Goal: Task Accomplishment & Management: Complete application form

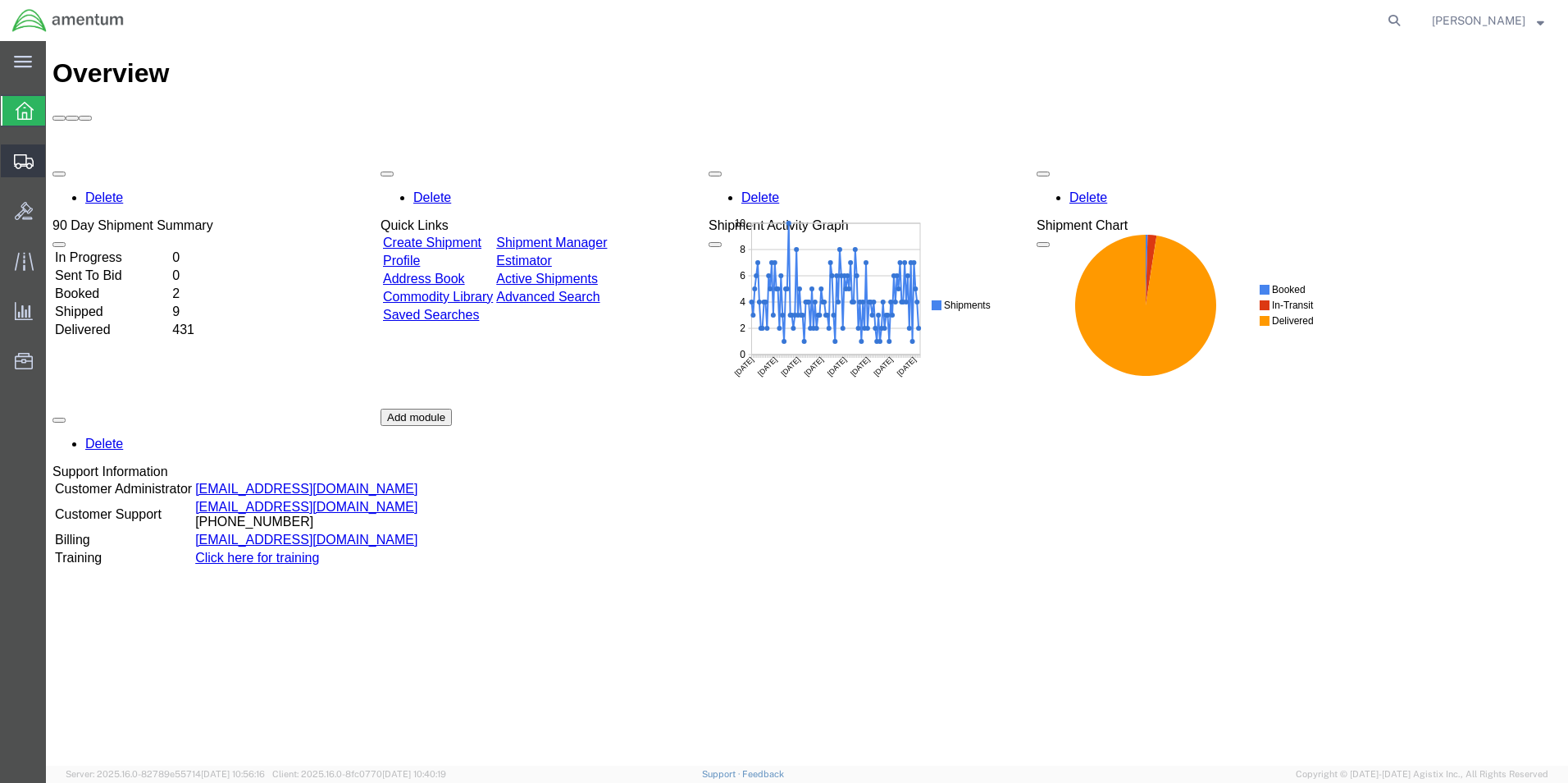
click at [0, 0] on span "Create Shipment" at bounding box center [0, 0] width 0 height 0
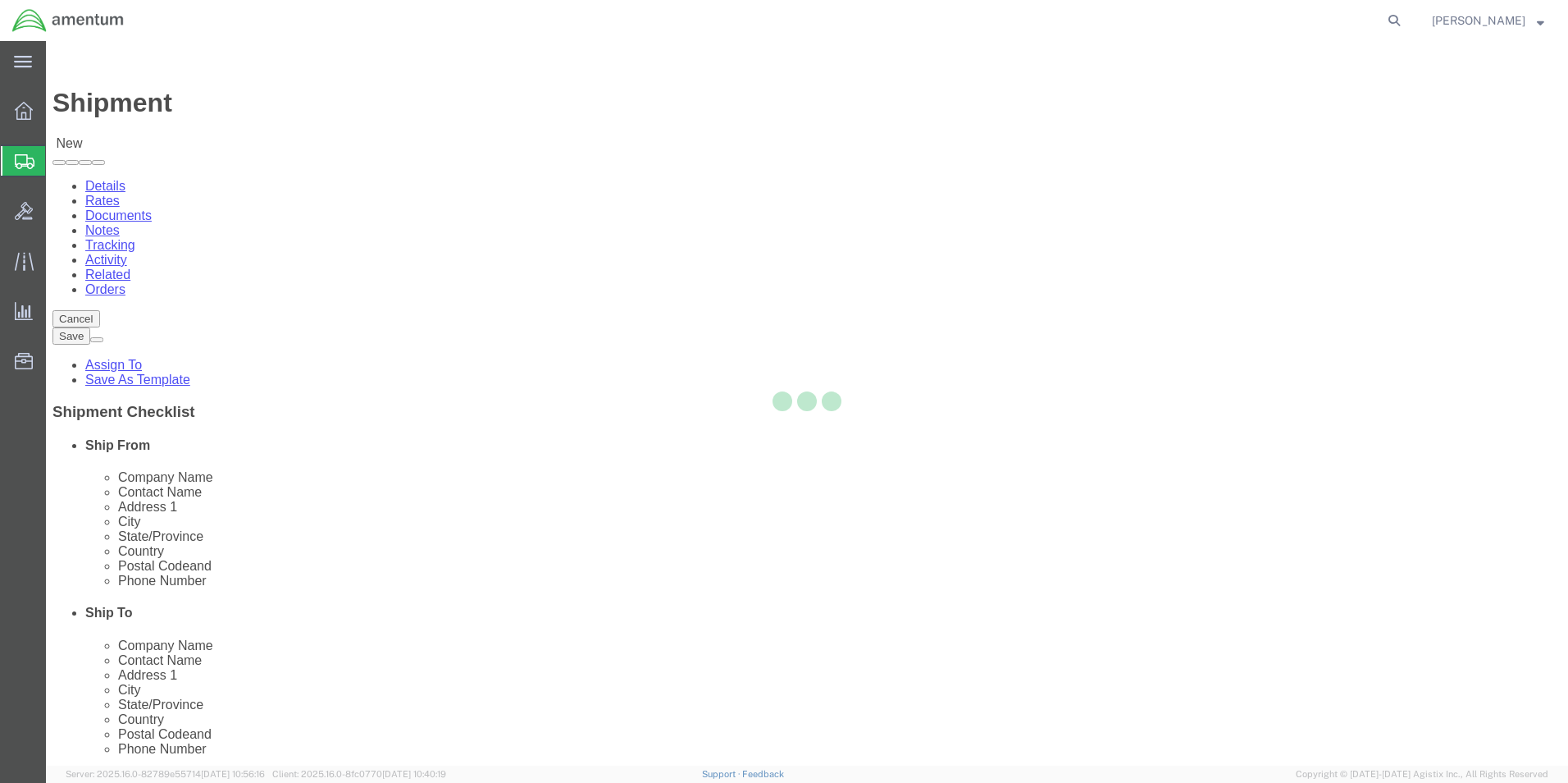
select select
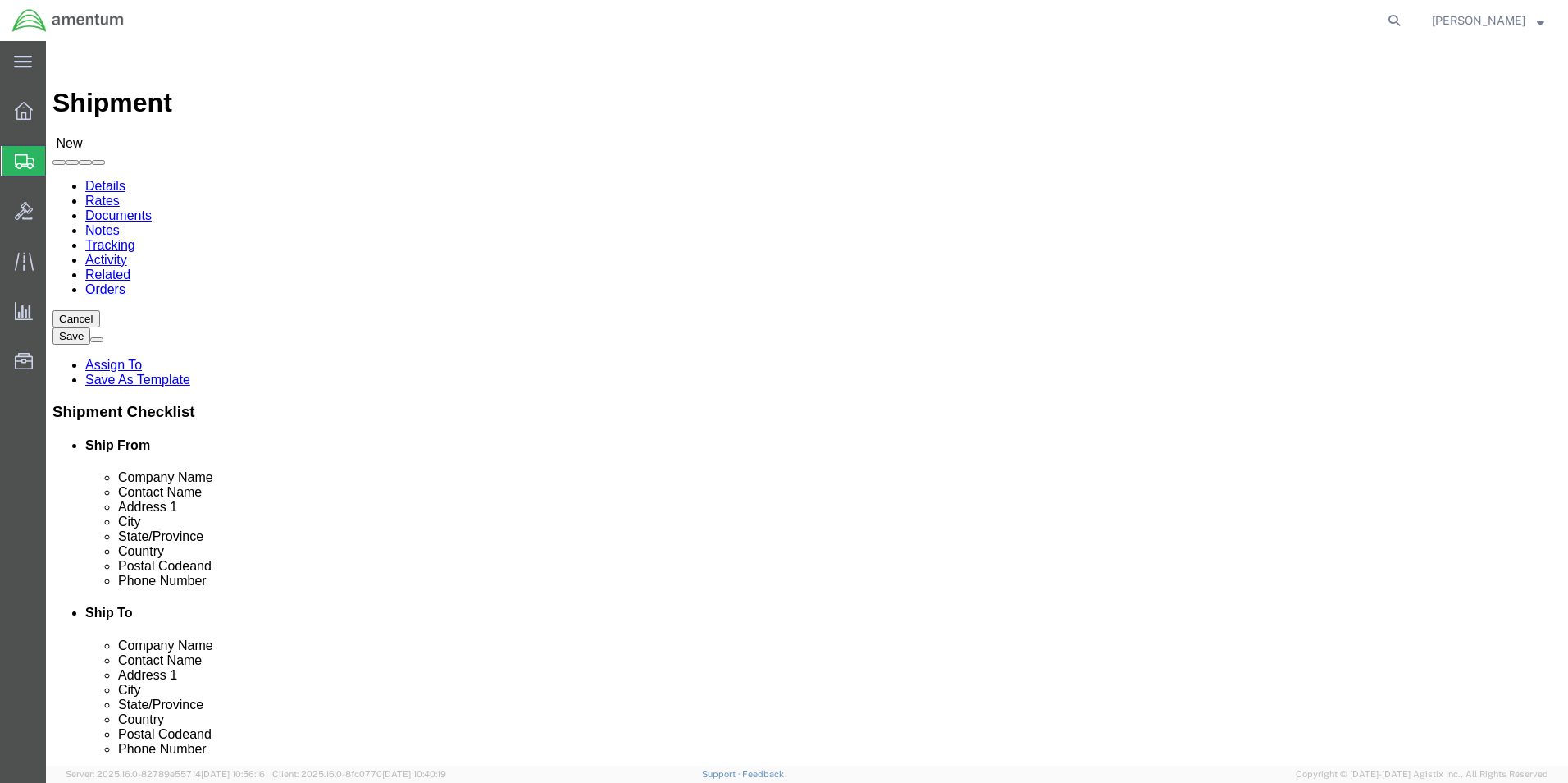
type input "eho"
select select "49929"
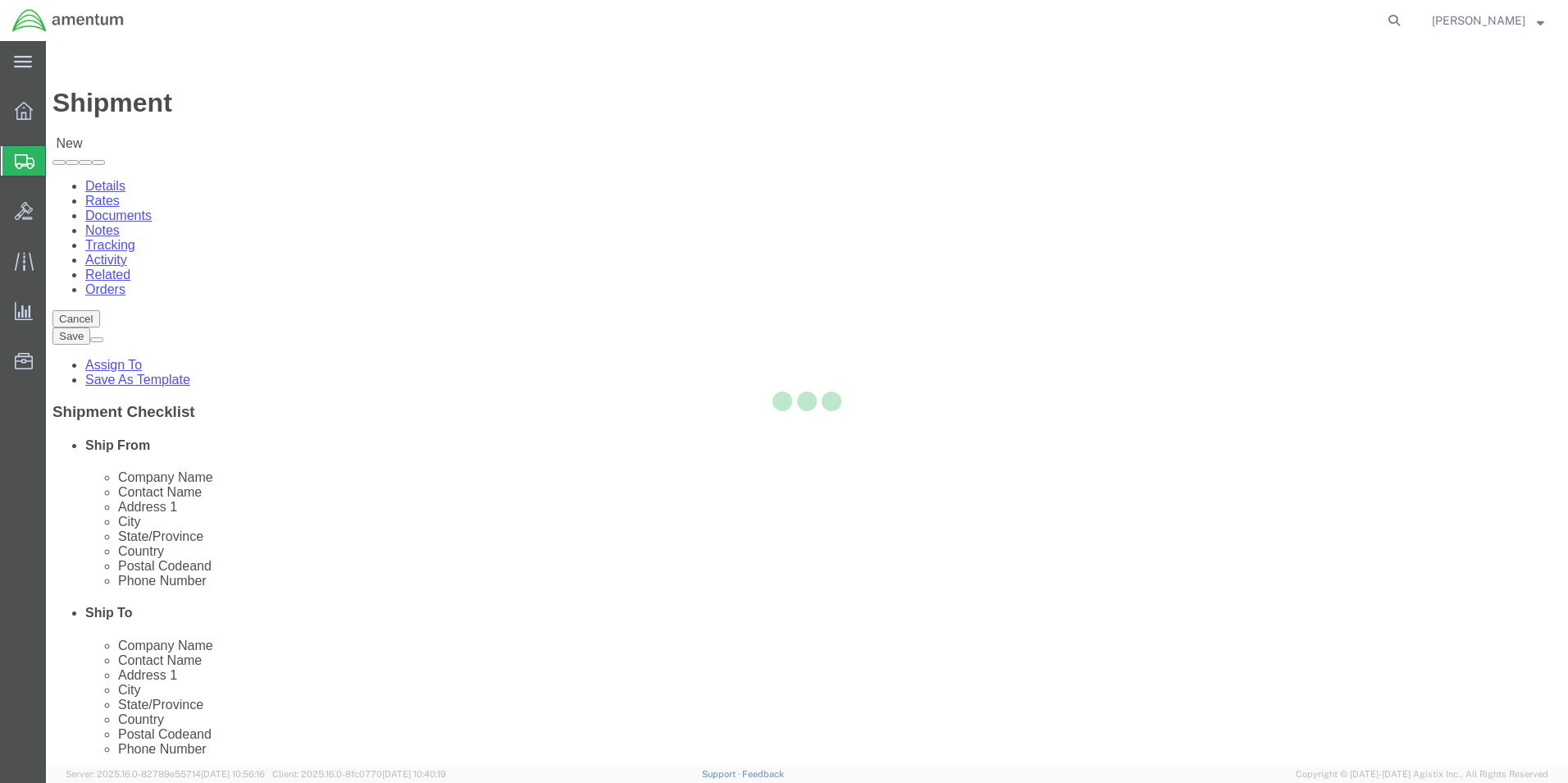
select select "[GEOGRAPHIC_DATA]"
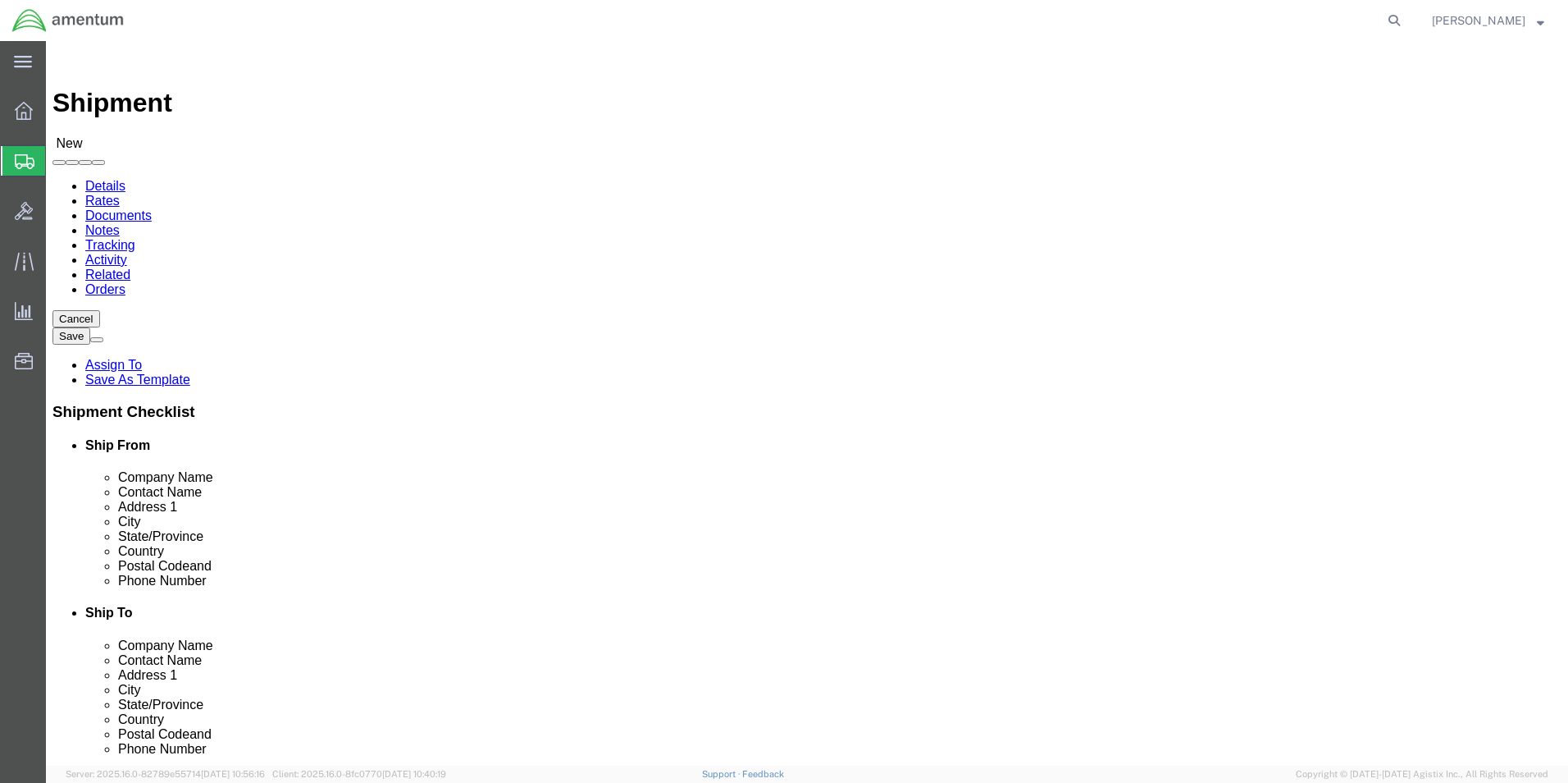
click input "text"
type input "[PERSON_NAME][EMAIL_ADDRESS][PERSON_NAME][DOMAIN_NAME]"
click input "checkbox"
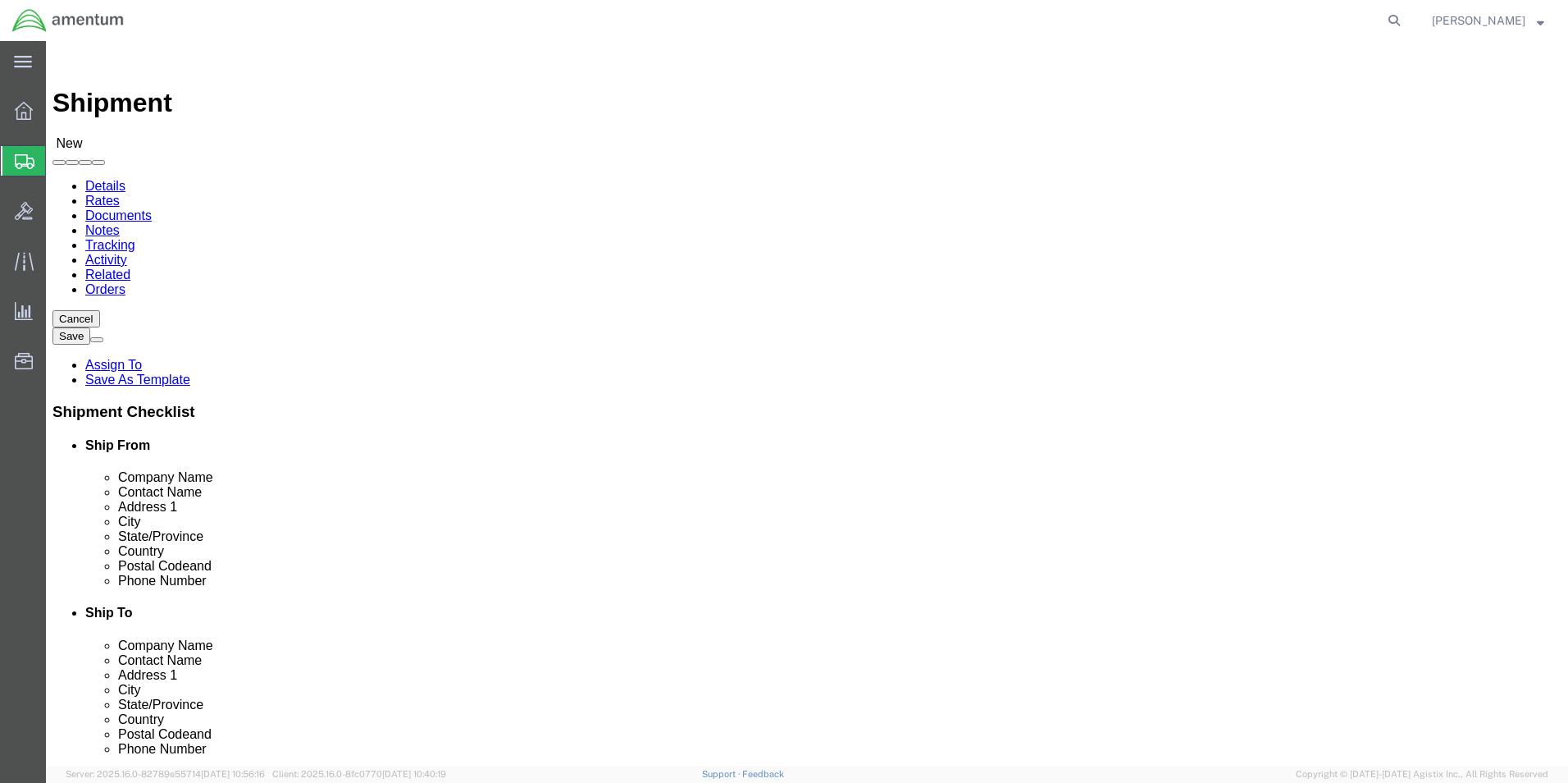
click input "checkbox"
checkbox input "false"
click input "text"
type input "PR"
click p "- PRECISION ACCESSORIES & INSTRUMENTS - ([PERSON_NAME]) [STREET_ADDRESS] , 12:0…"
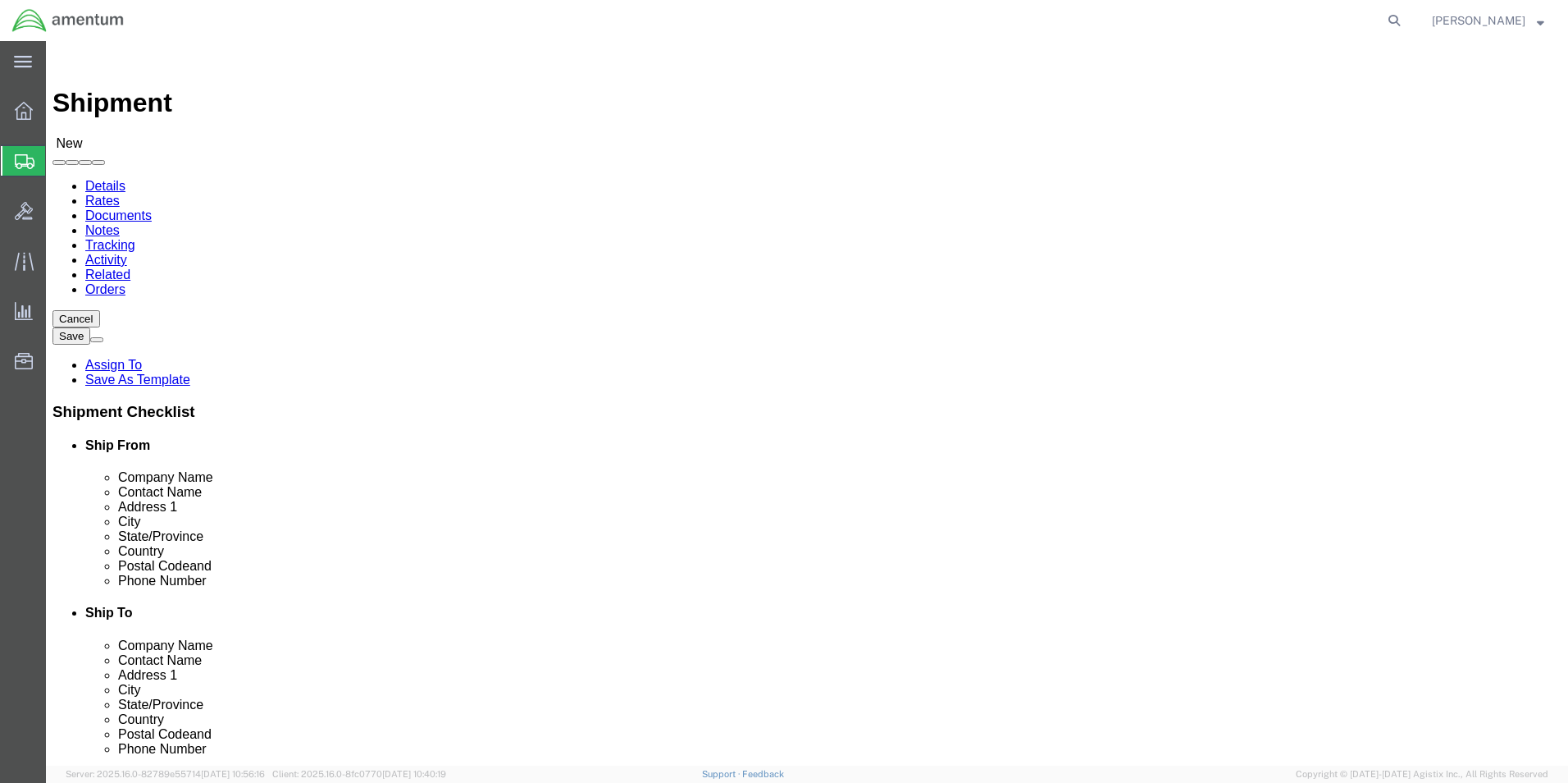
select select "GA"
type input "PRECISION ACCESSORIES & INSTRUMENTS"
drag, startPoint x: 901, startPoint y: 333, endPoint x: 808, endPoint y: 333, distance: 93.0
click div
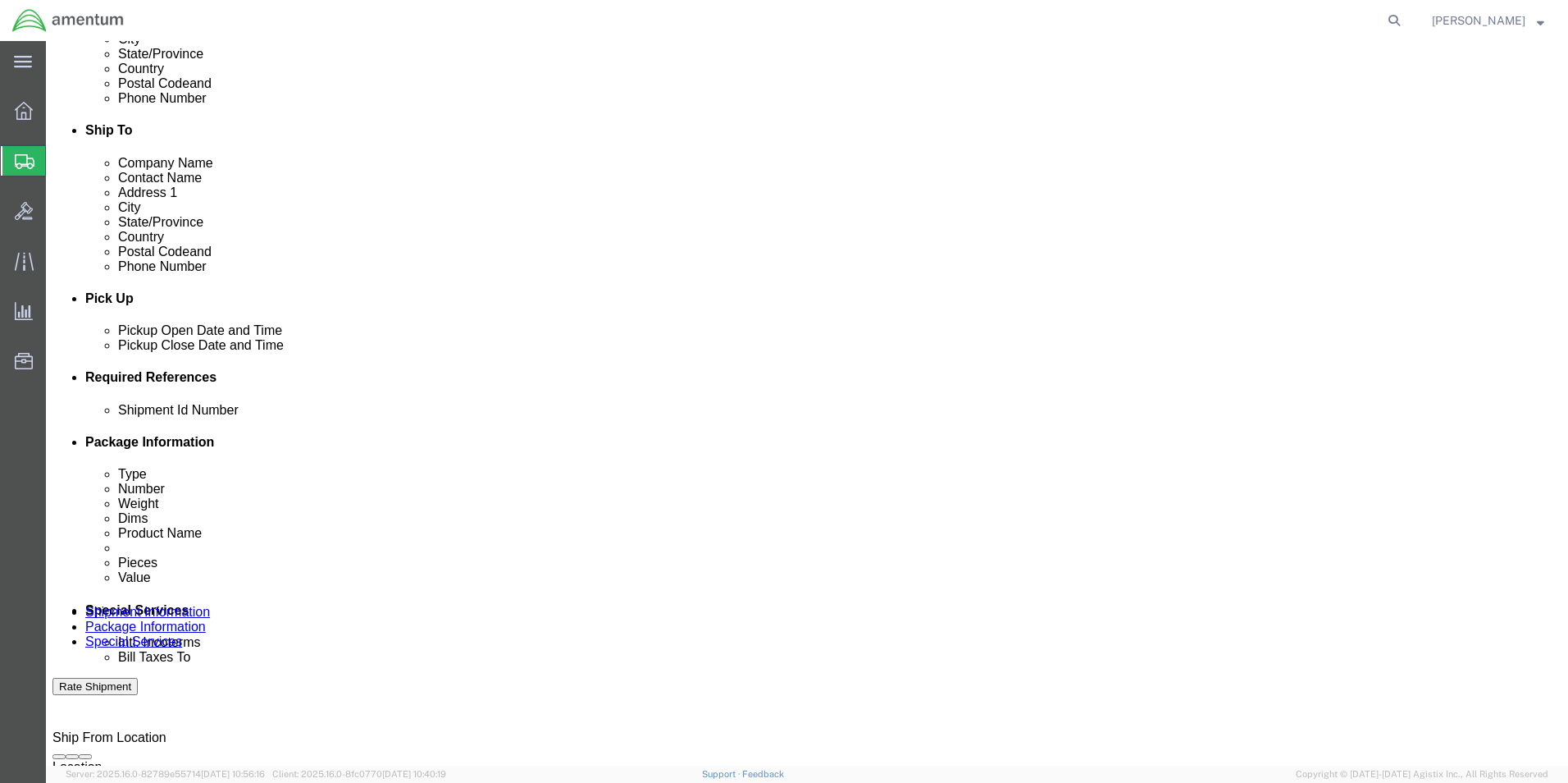
scroll to position [492, 0]
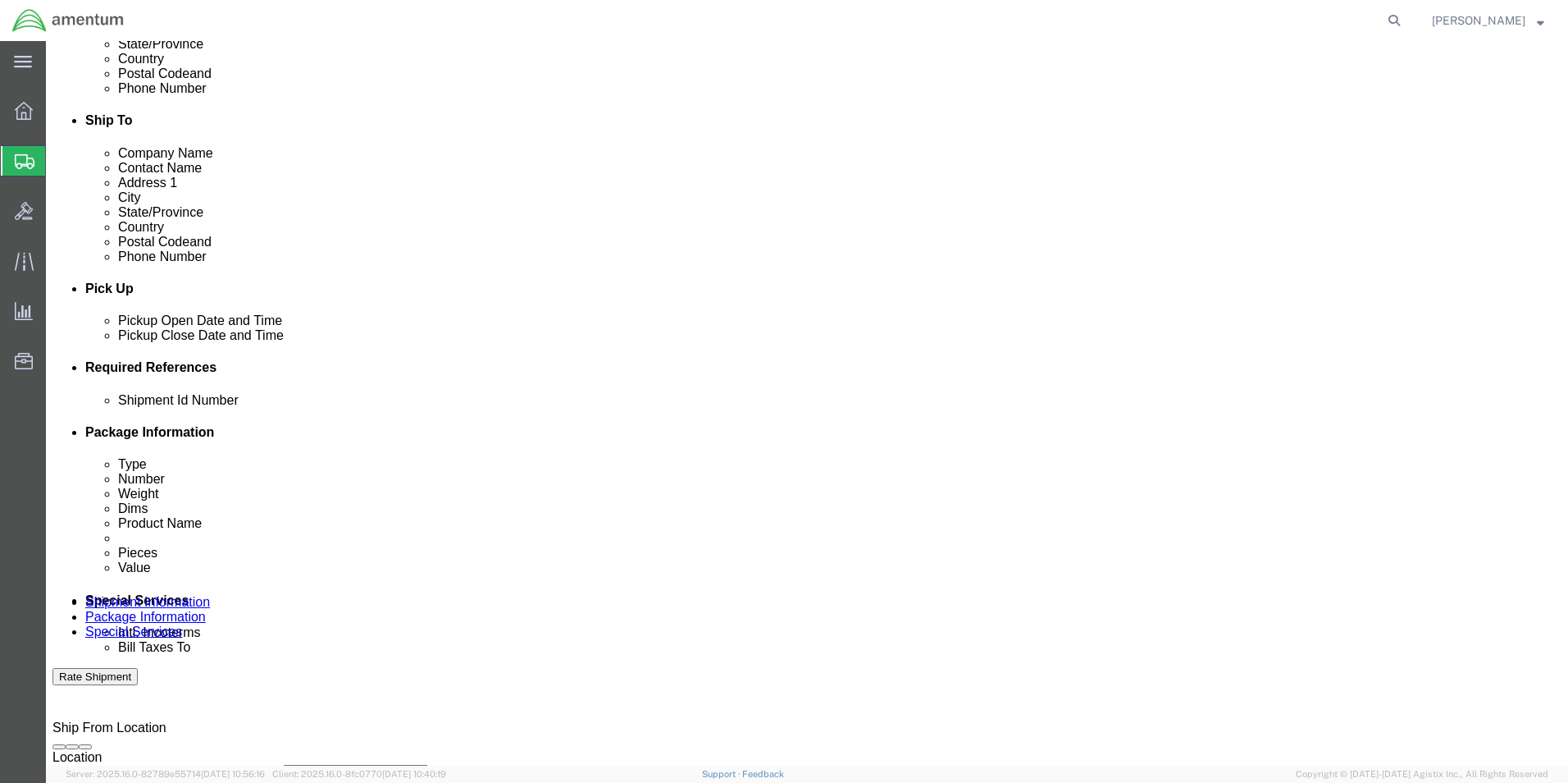
type input "CORE RETURNS"
click div "[DATE] 12:00 PM"
type input "2:00 PM"
click button "Apply"
click button "Add reference"
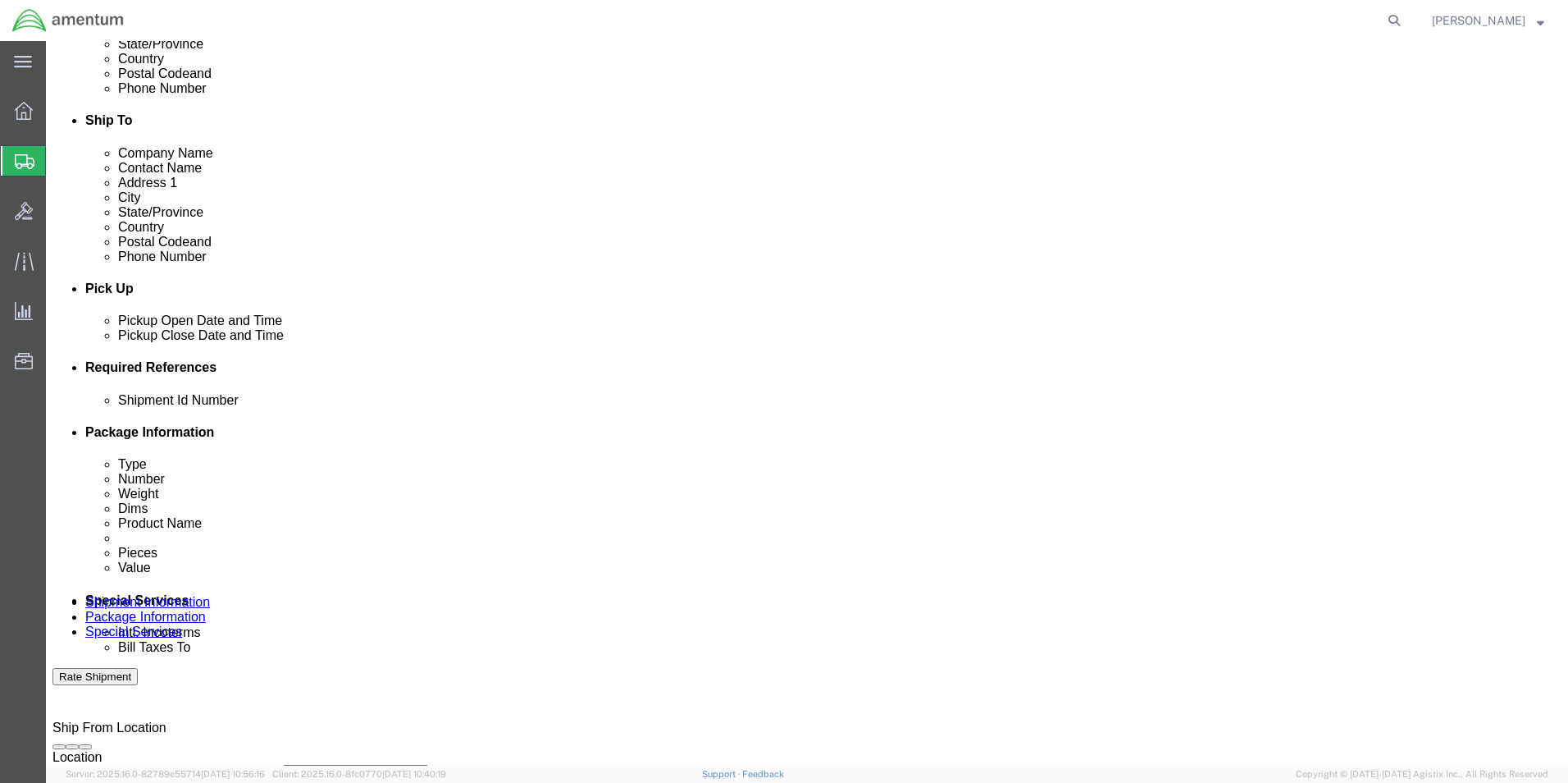
click button "Add reference"
click input "text"
type input "[DATE]"
click select "Select Account Type Activity ID Airline Appointment Number ASN Batch Request # …"
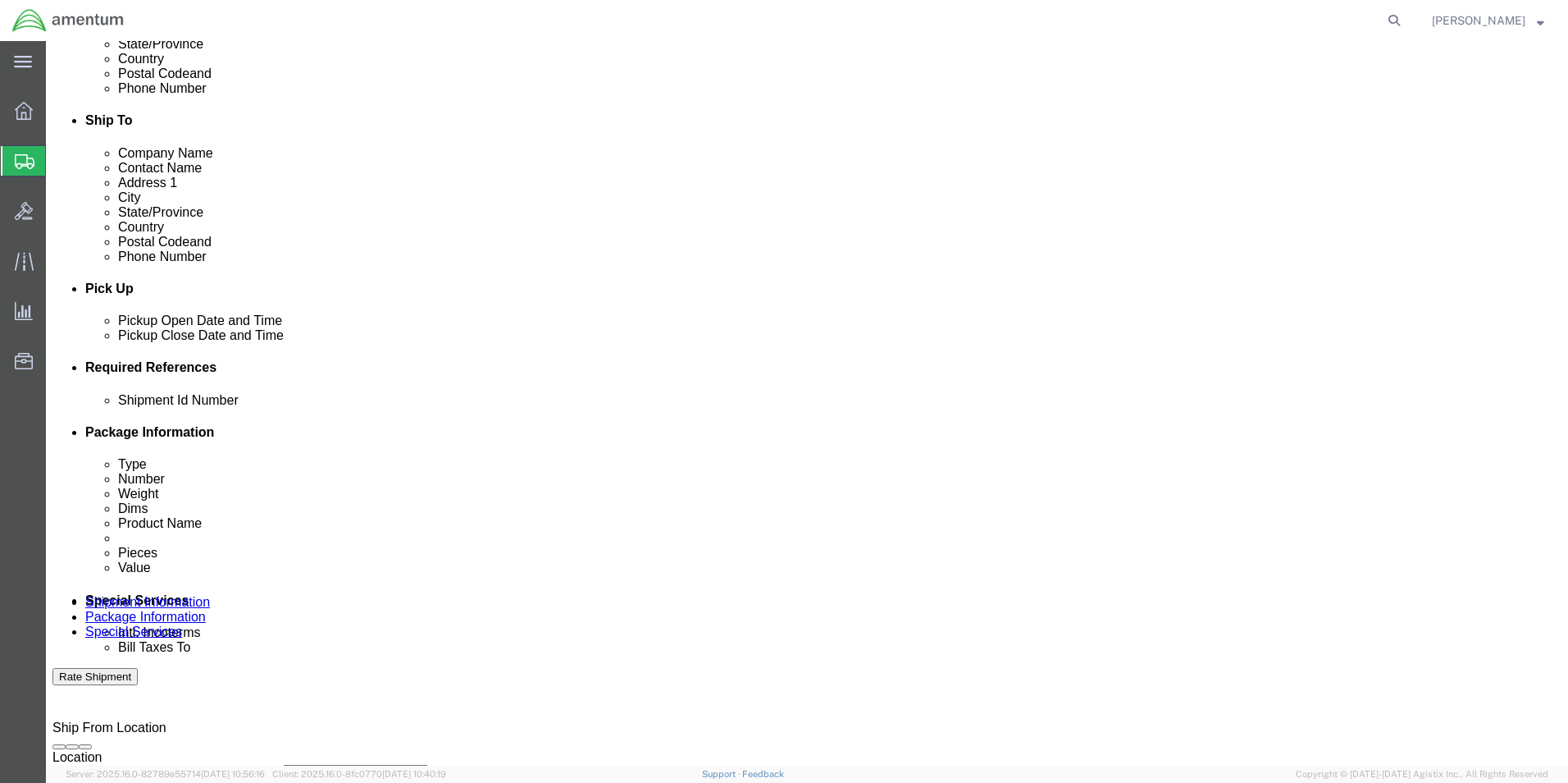
select select "CUSTREF"
click select "Select Account Type Activity ID Airline Appointment Number ASN Batch Request # …"
click input "text"
type input "CORE RTN CBP0043034"
click select "Select Account Type Activity ID Airline Appointment Number ASN Batch Request # …"
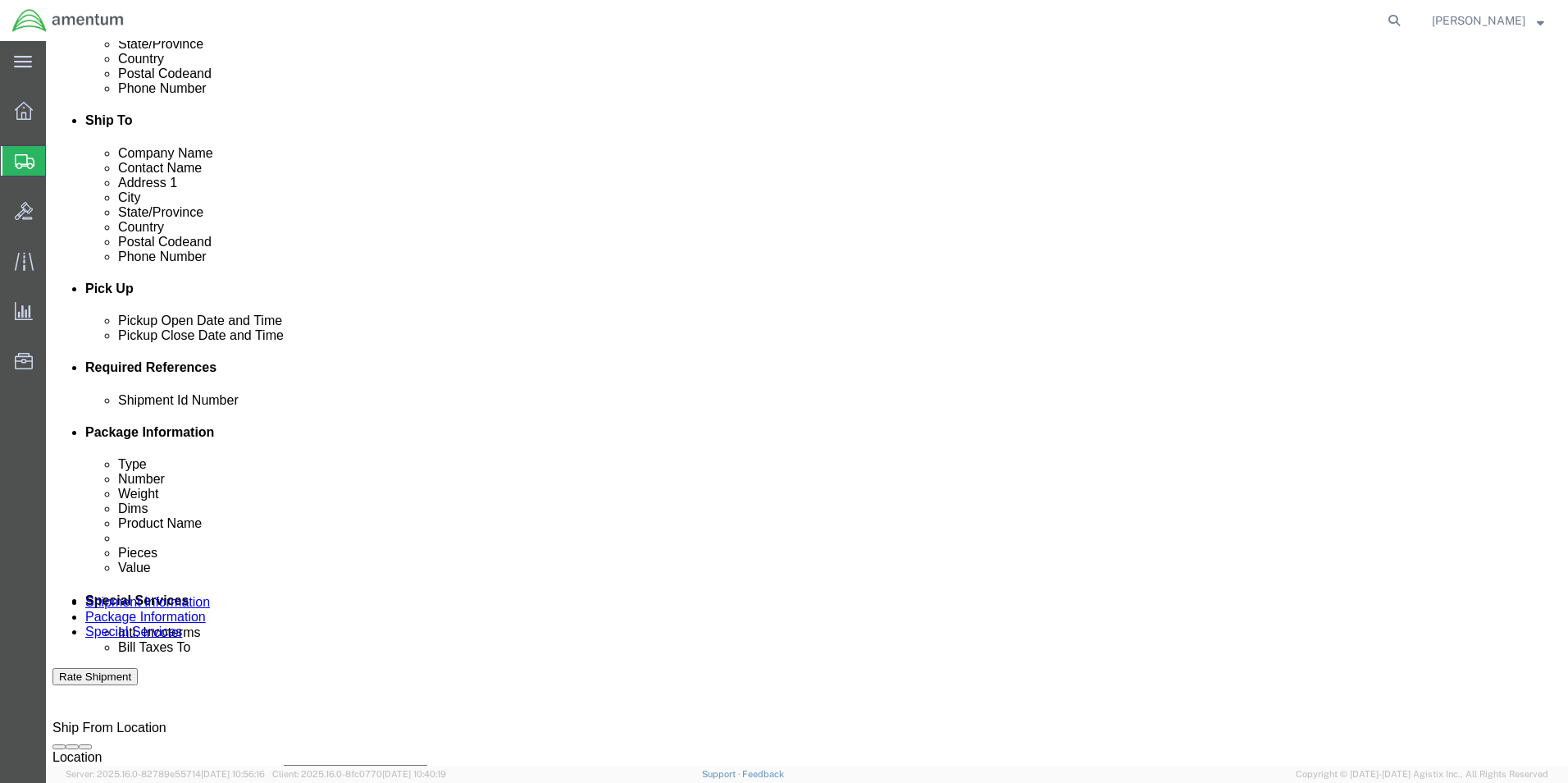
select select "PROJNUM"
click select "Select Account Type Activity ID Airline Appointment Number ASN Batch Request # …"
click input "text"
type input "6118.03.03.2219.000.EHO.0000"
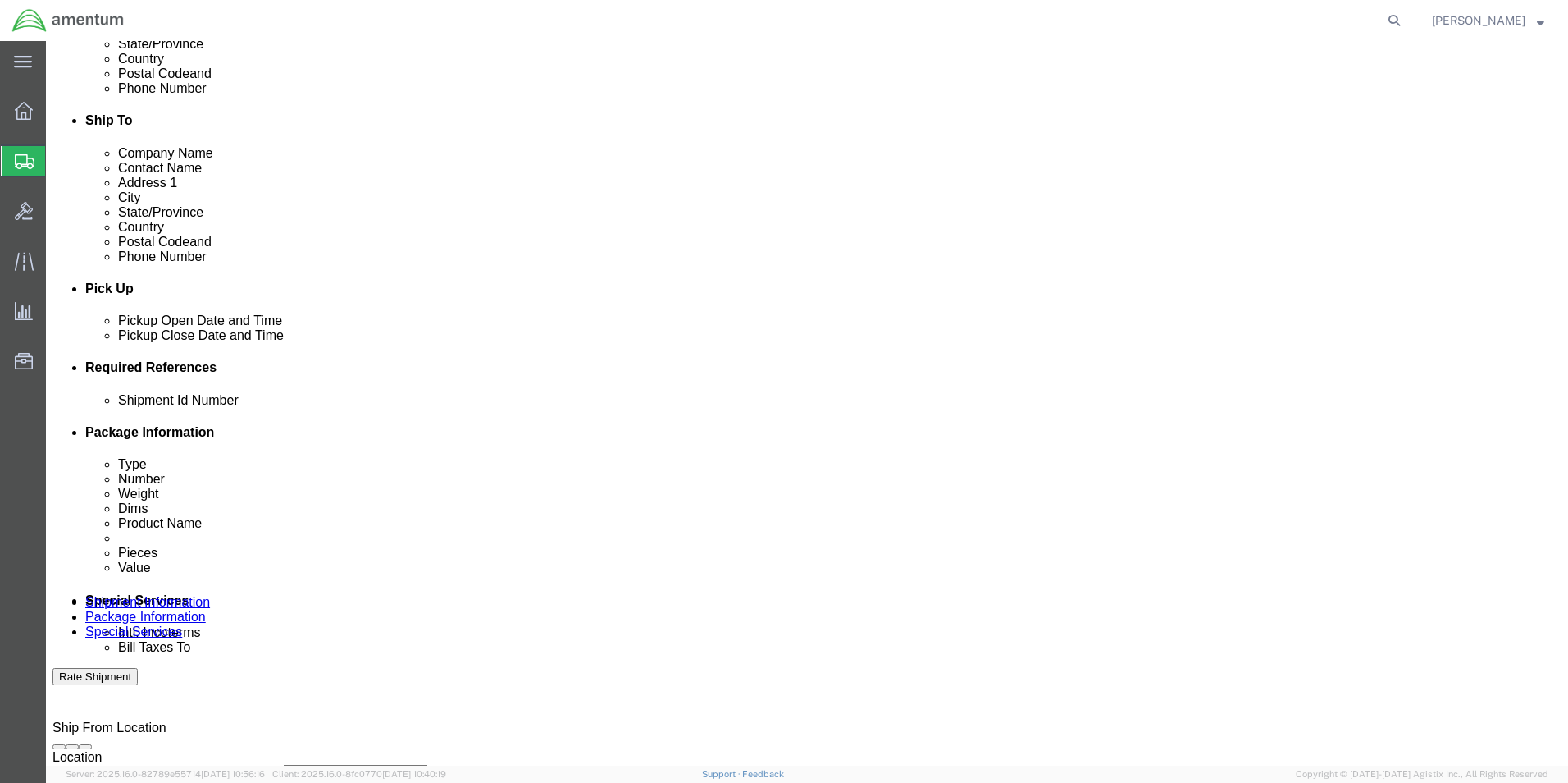
click select "Select Account Type Activity ID Airline Appointment Number ASN Batch Request # …"
select select "DEPT"
click select "Select Account Type Activity ID Airline Appointment Number ASN Batch Request # …"
click input "text"
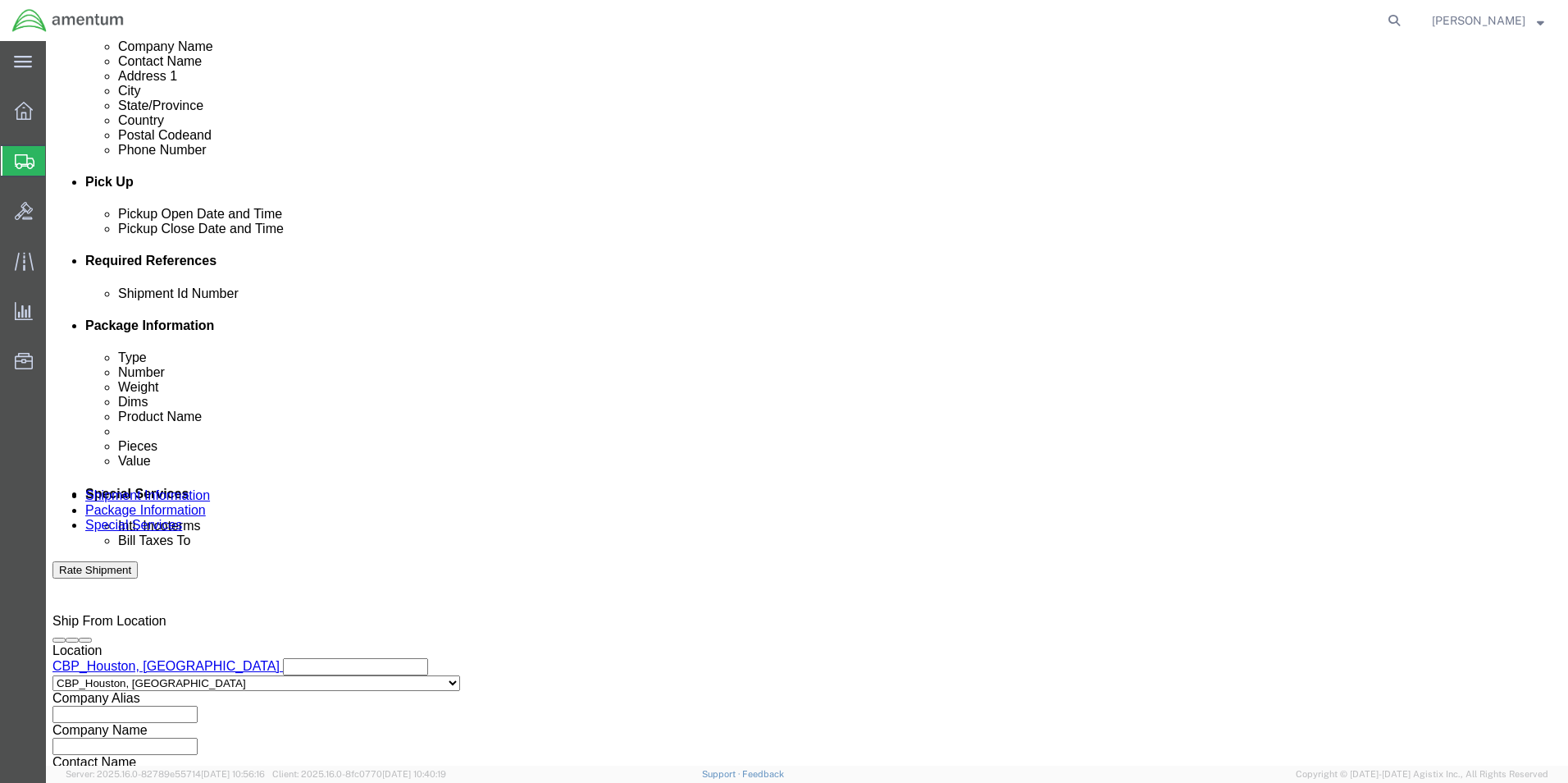
scroll to position [715, 0]
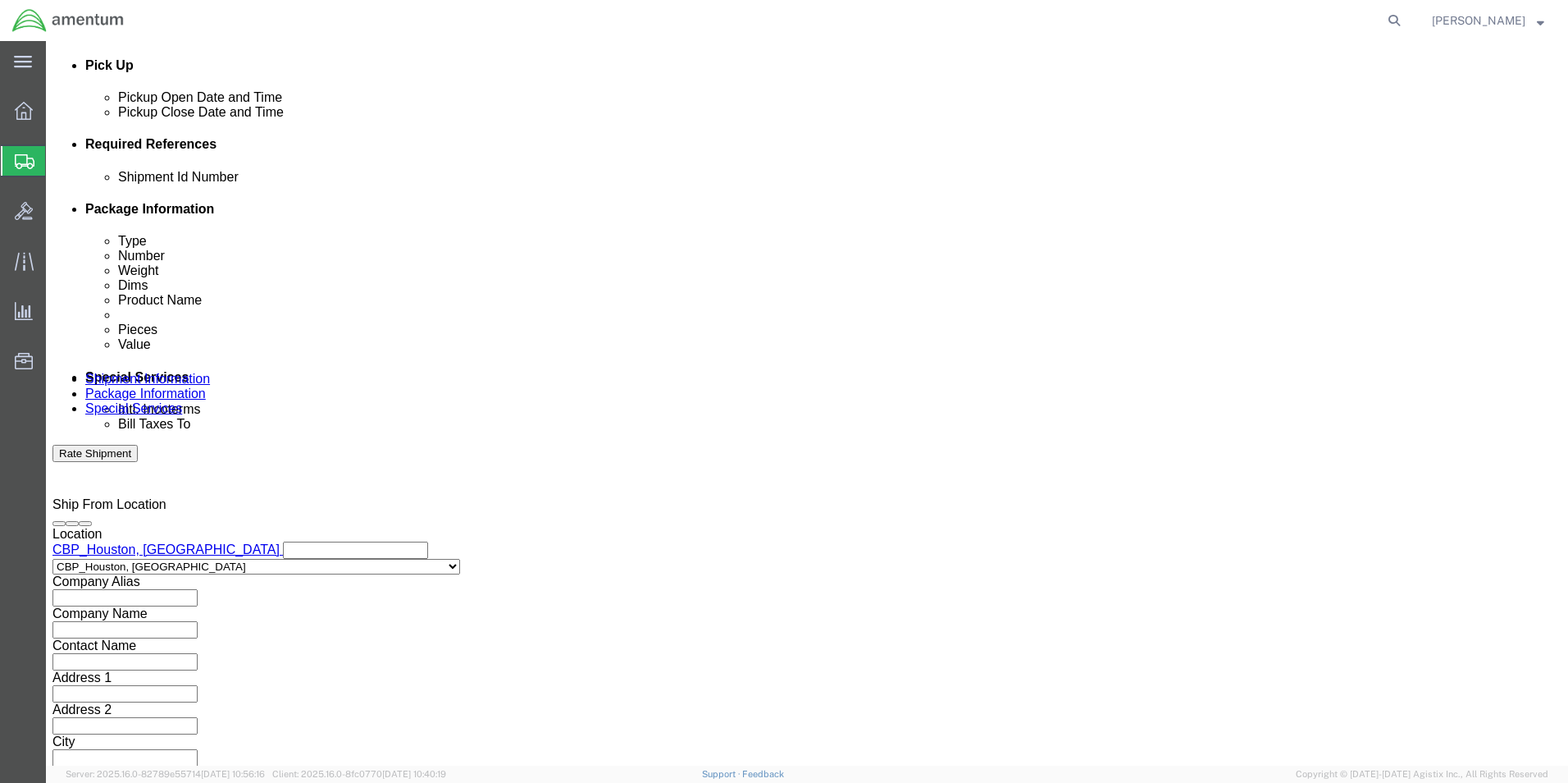
type input "CBP"
click button "Continue"
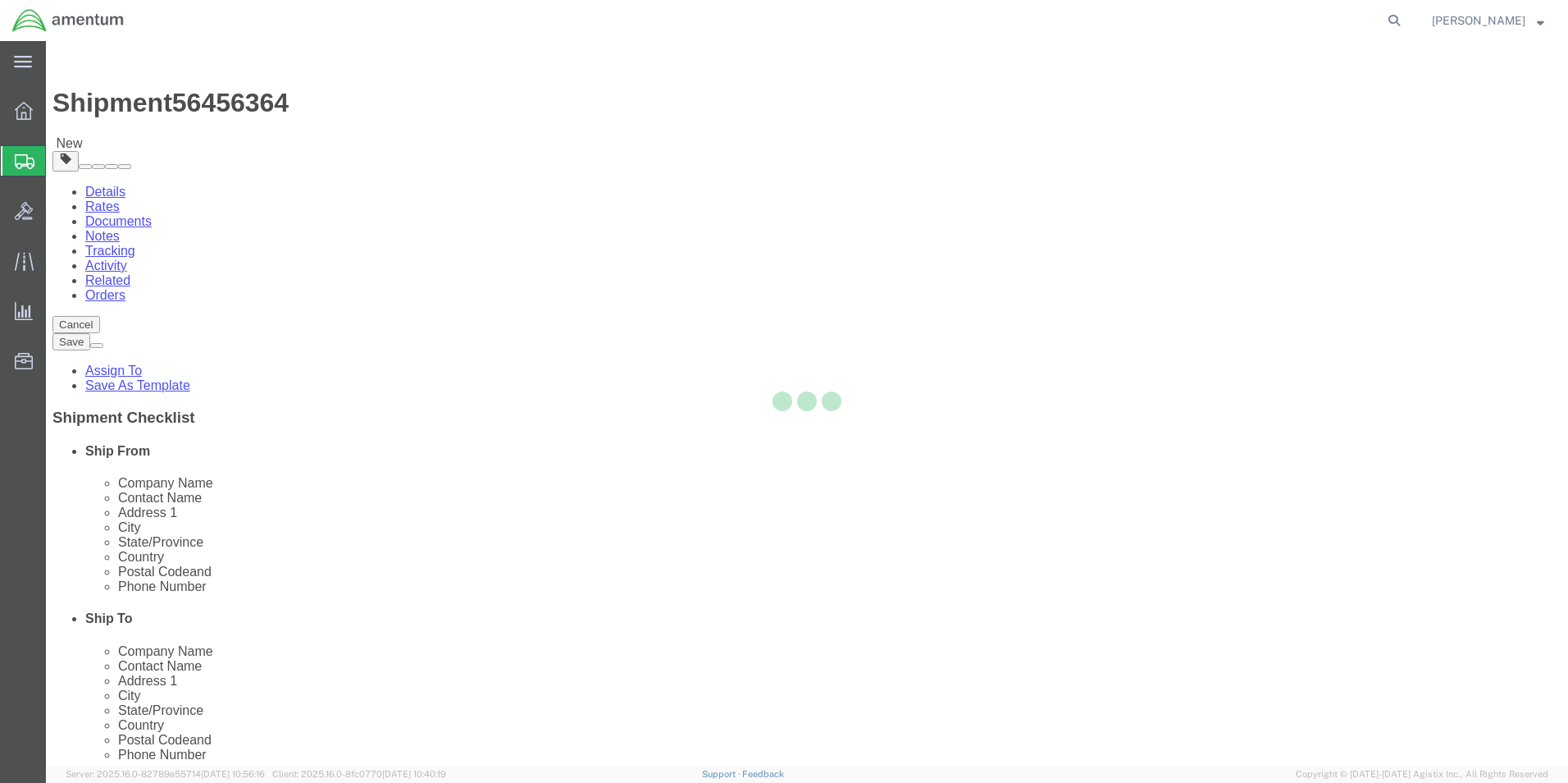
select select "CBOX"
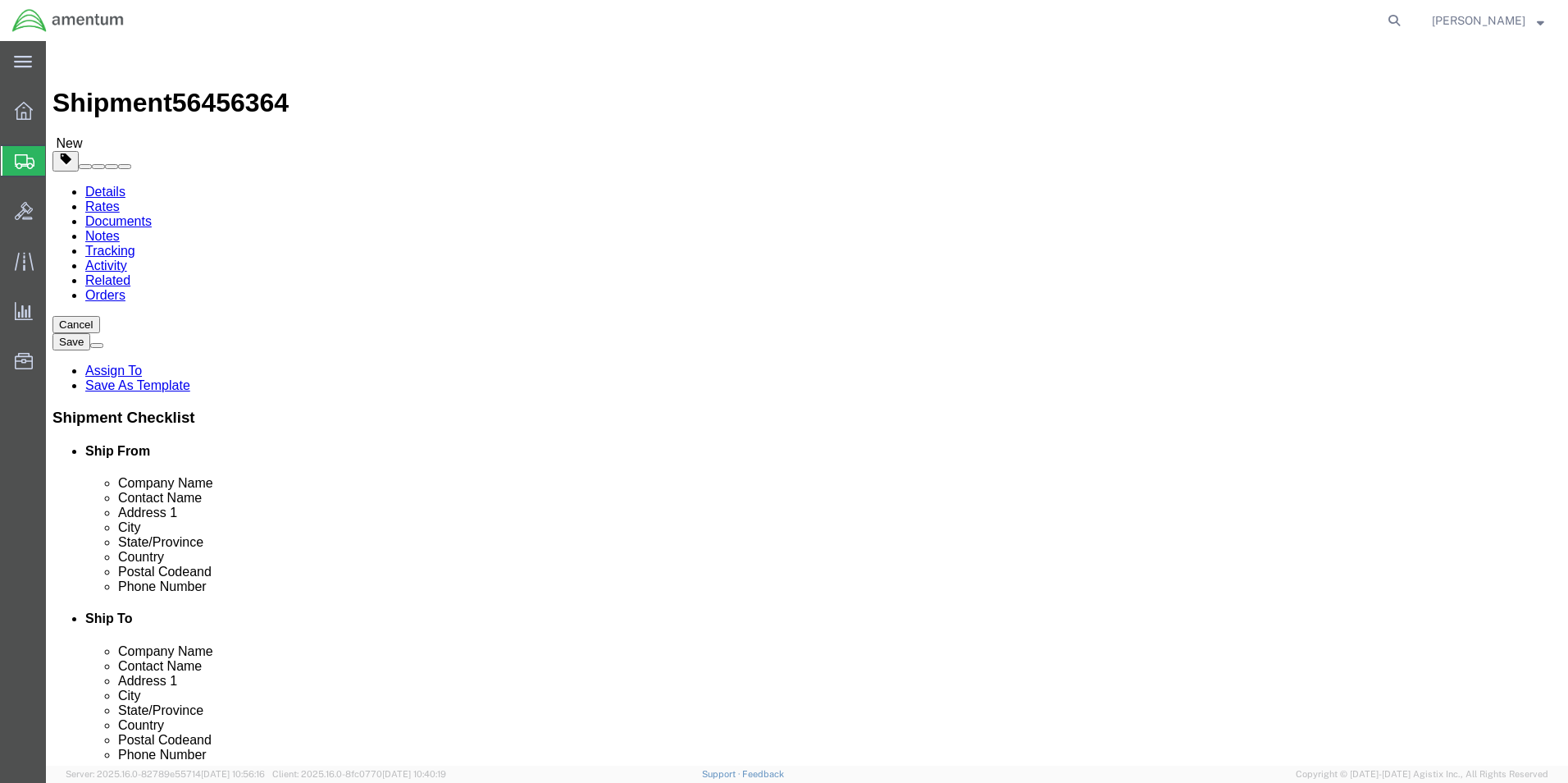
click input "text"
type input "12"
type input "8"
type input "9"
type input "8.6"
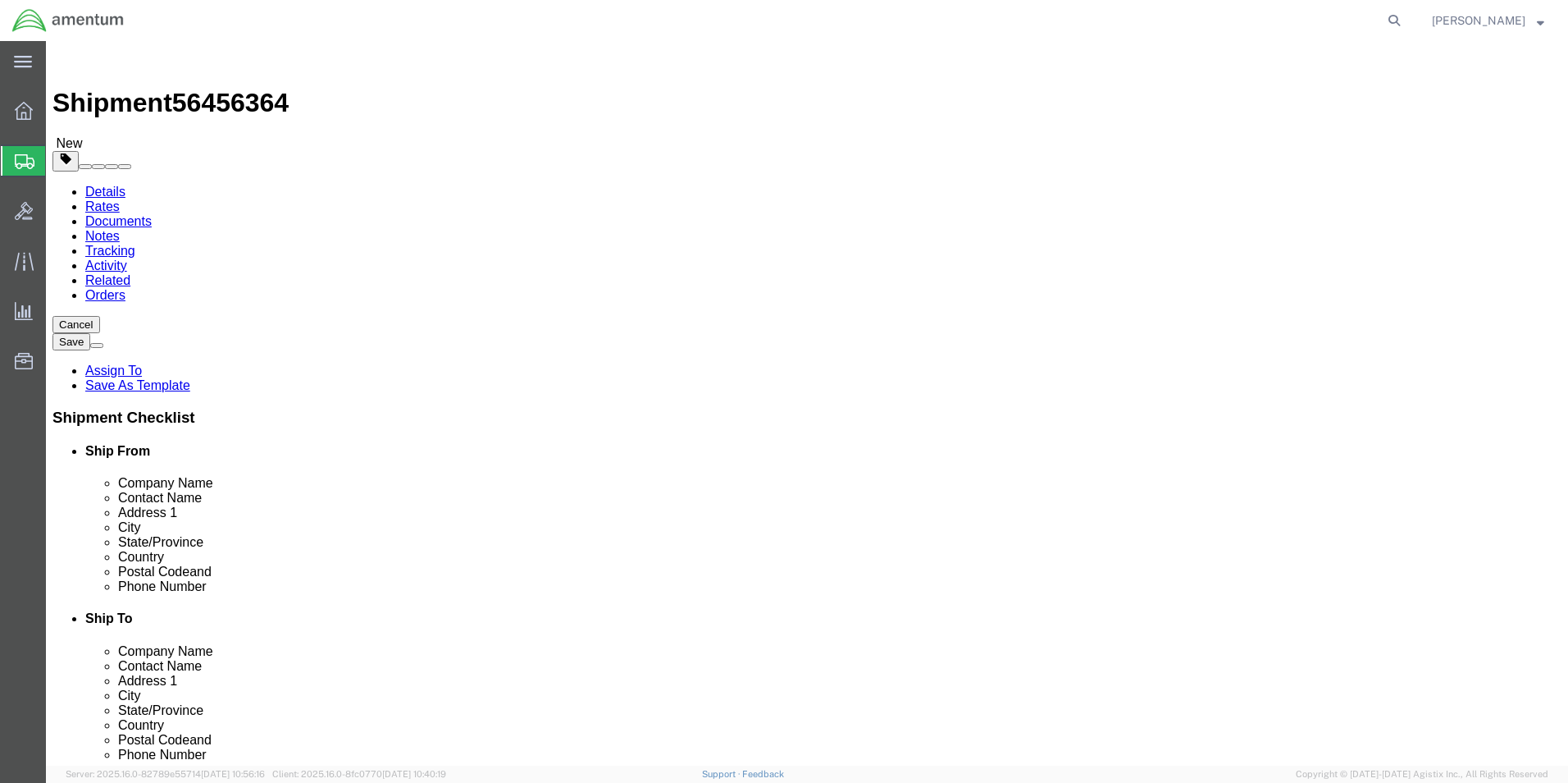
click link "Add Content"
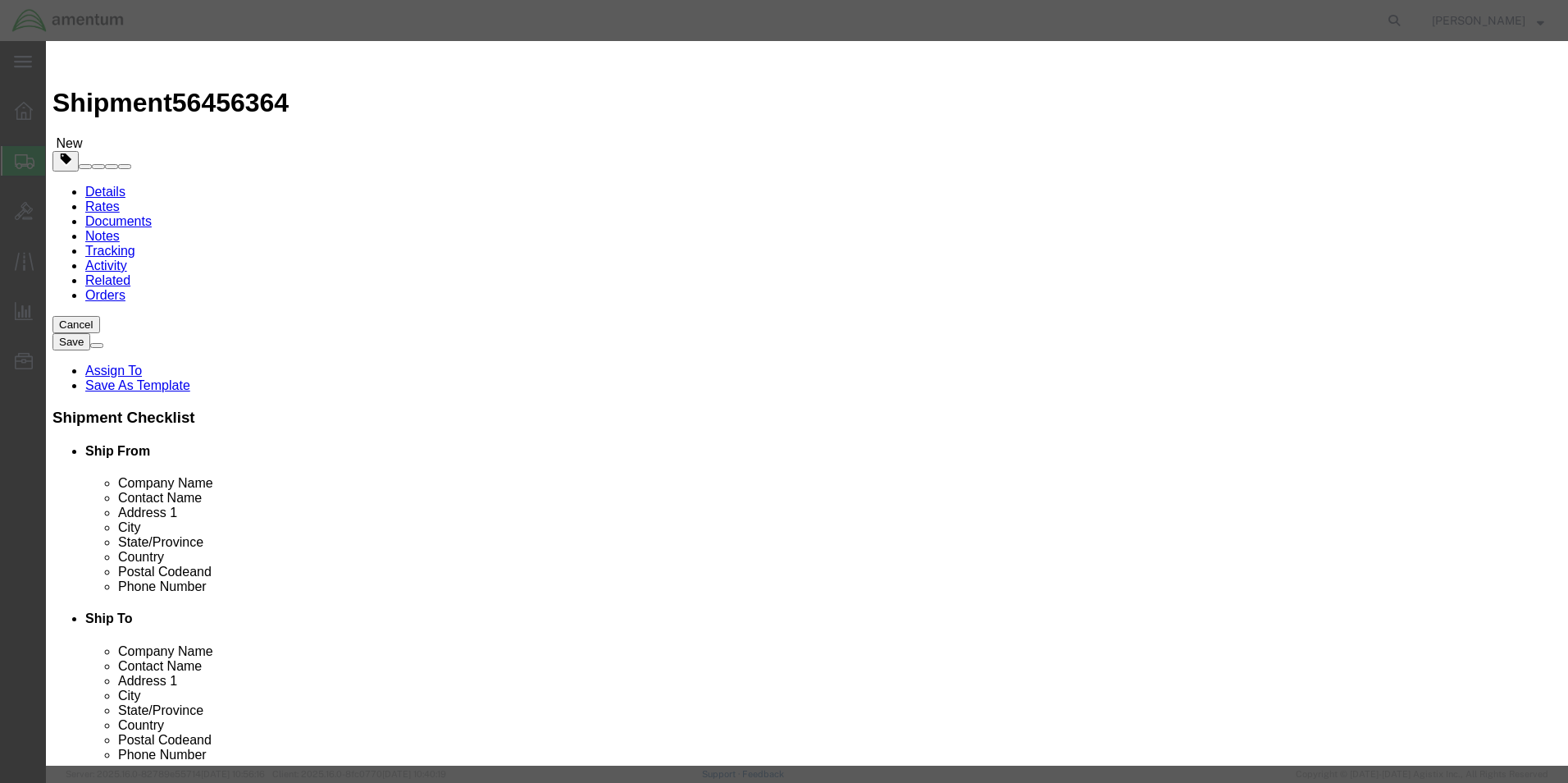
click input "text"
click input "MOUNT ASSYU"
type input "[GEOGRAPHIC_DATA]"
click input "0"
type input "1"
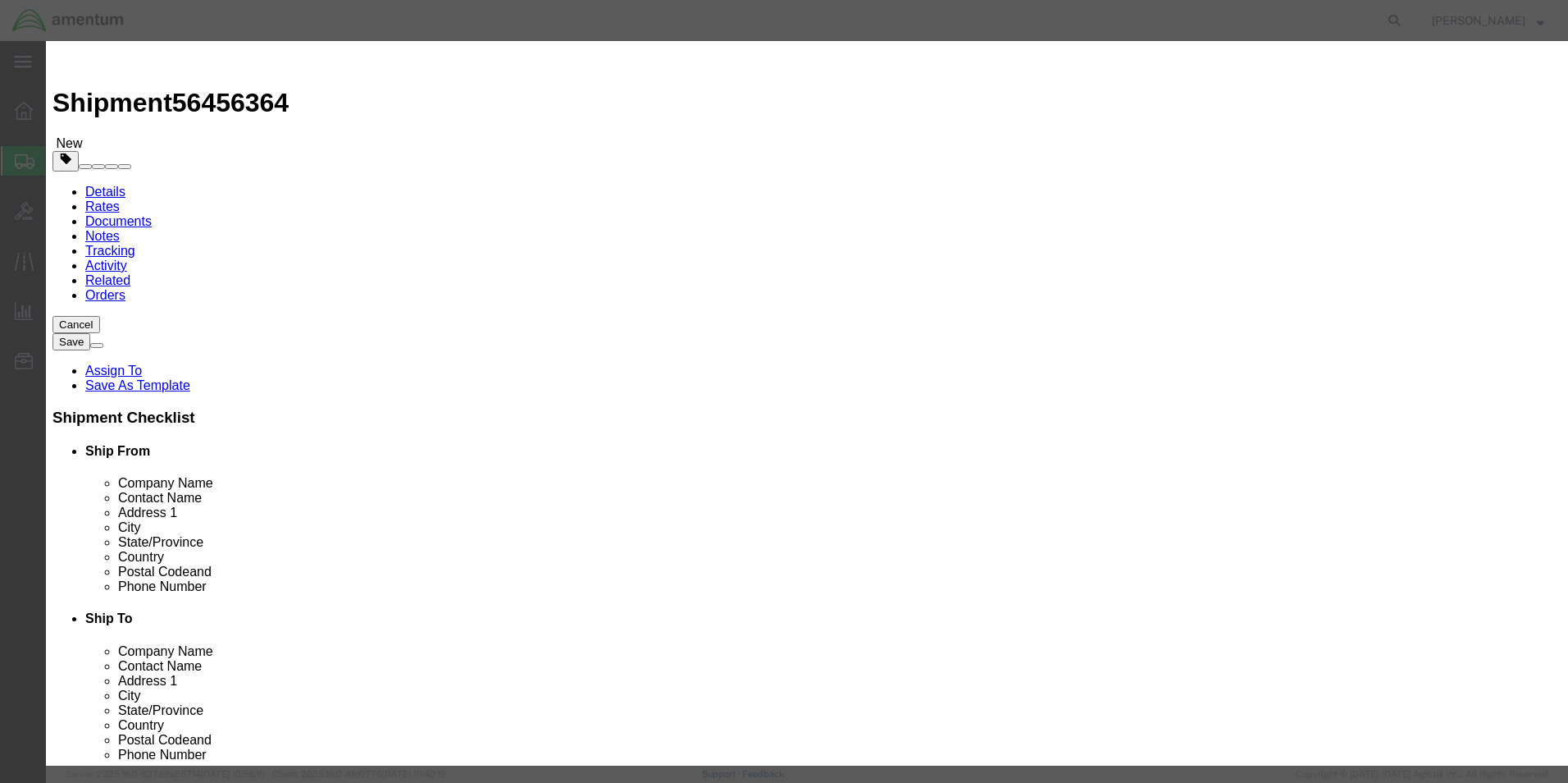
type input "20000.00"
click button "Save & Close"
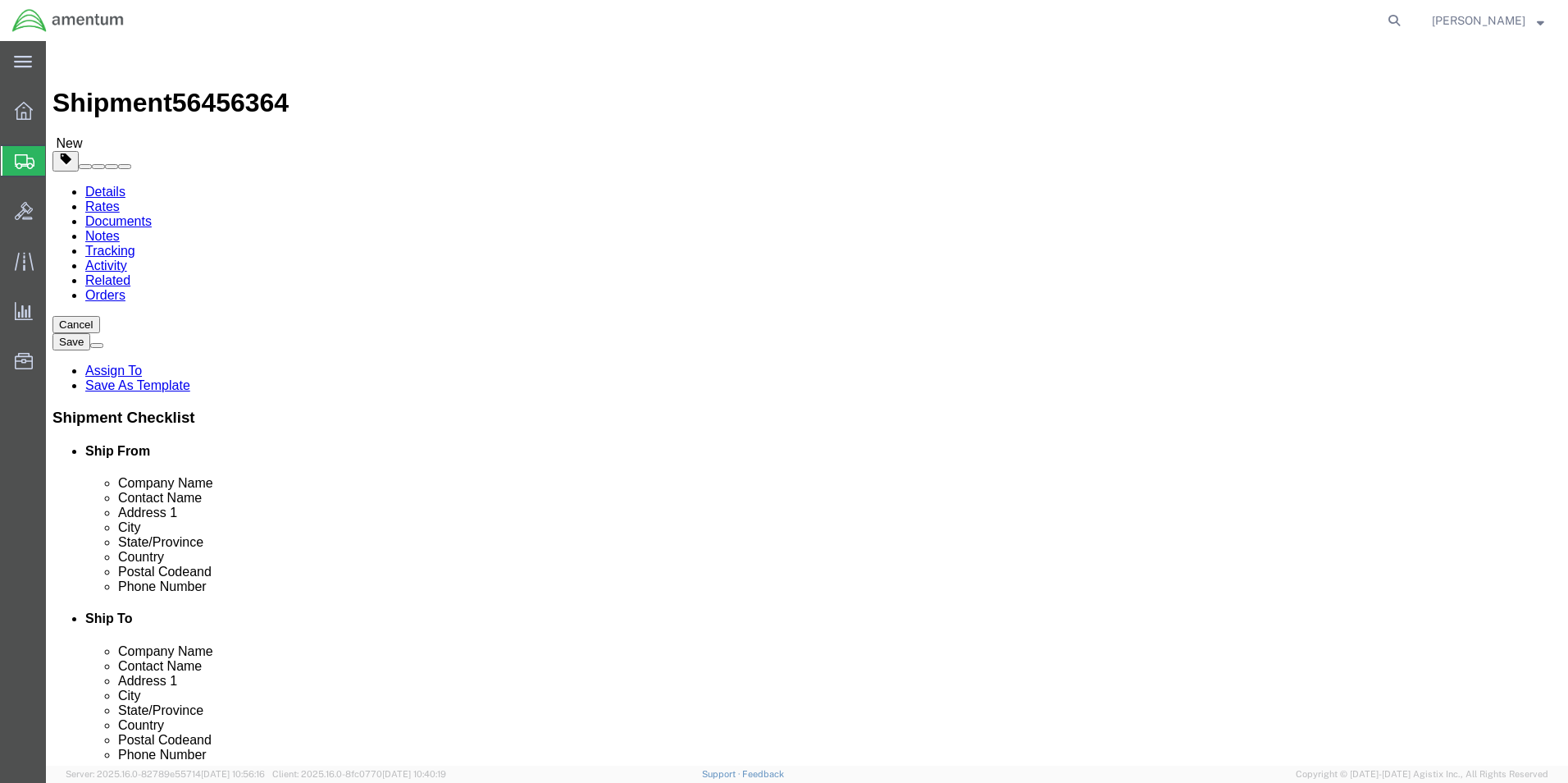
click button "Rate Shipment"
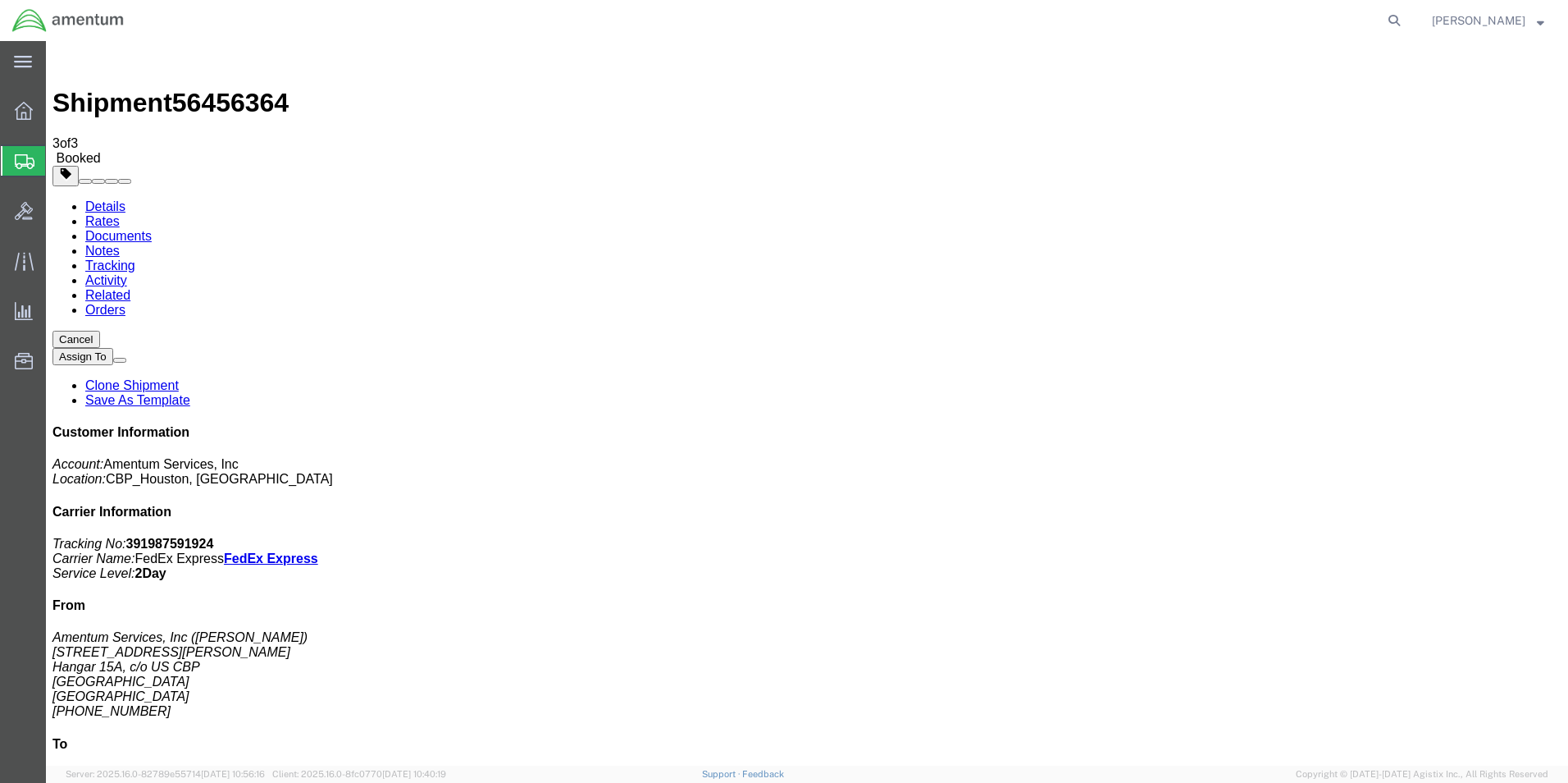
checkbox input "true"
click at [97, 199] on link "Details" at bounding box center [105, 206] width 40 height 14
click link "Schedule pickup request"
